Goal: Information Seeking & Learning: Check status

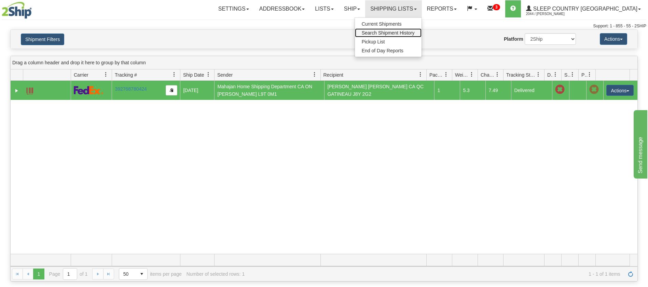
click at [415, 33] on span "Search Shipment History" at bounding box center [388, 32] width 53 height 5
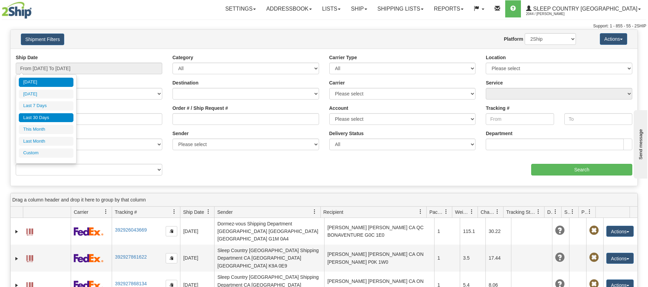
click at [59, 120] on li "Last 30 Days" at bounding box center [46, 117] width 55 height 9
type input "From [DATE] To [DATE]"
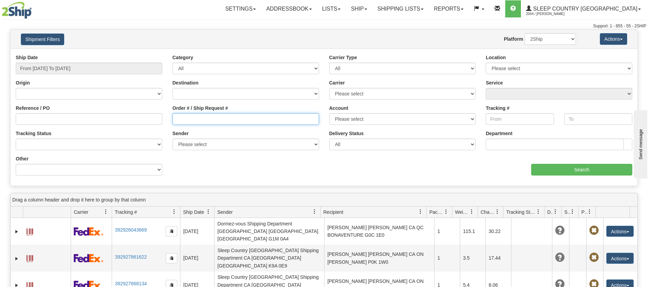
drag, startPoint x: 174, startPoint y: 116, endPoint x: 195, endPoint y: 145, distance: 35.7
click at [174, 117] on input "Order # / Ship Request #" at bounding box center [246, 119] width 147 height 12
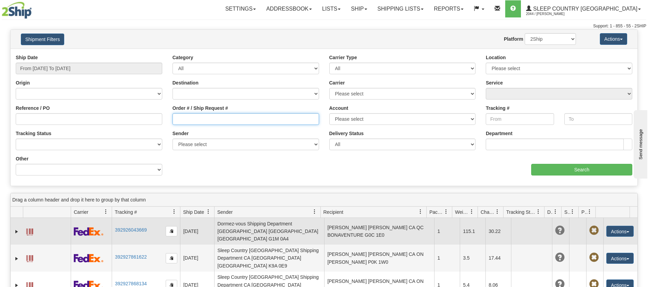
paste input "9000I054822"
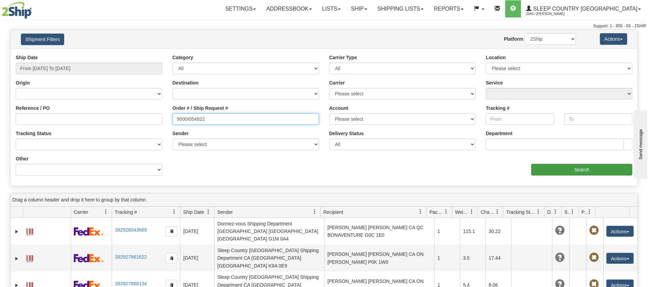
type input "9000I054822"
click at [581, 169] on input "Search" at bounding box center [581, 170] width 101 height 12
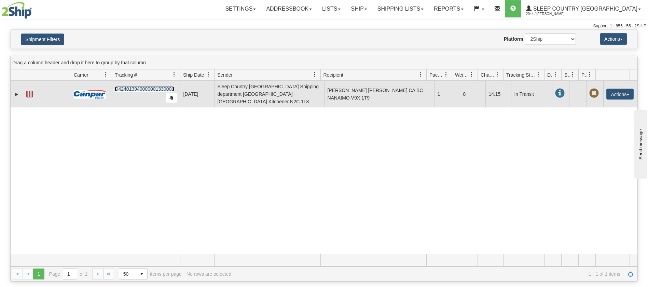
click at [143, 86] on link "D424013940000001330001" at bounding box center [144, 88] width 59 height 5
